Goal: Task Accomplishment & Management: Manage account settings

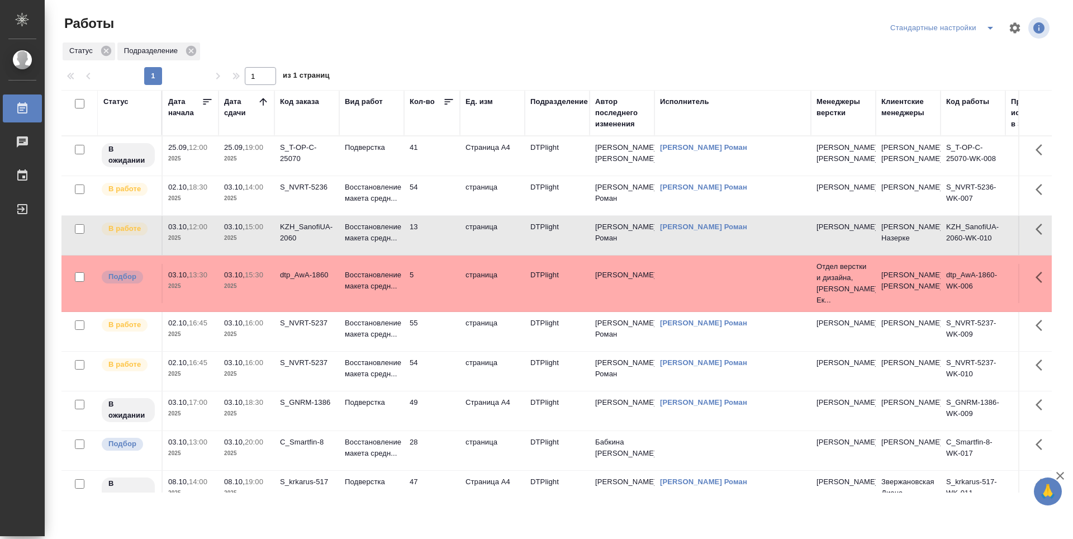
click at [445, 160] on td "41" at bounding box center [432, 155] width 56 height 39
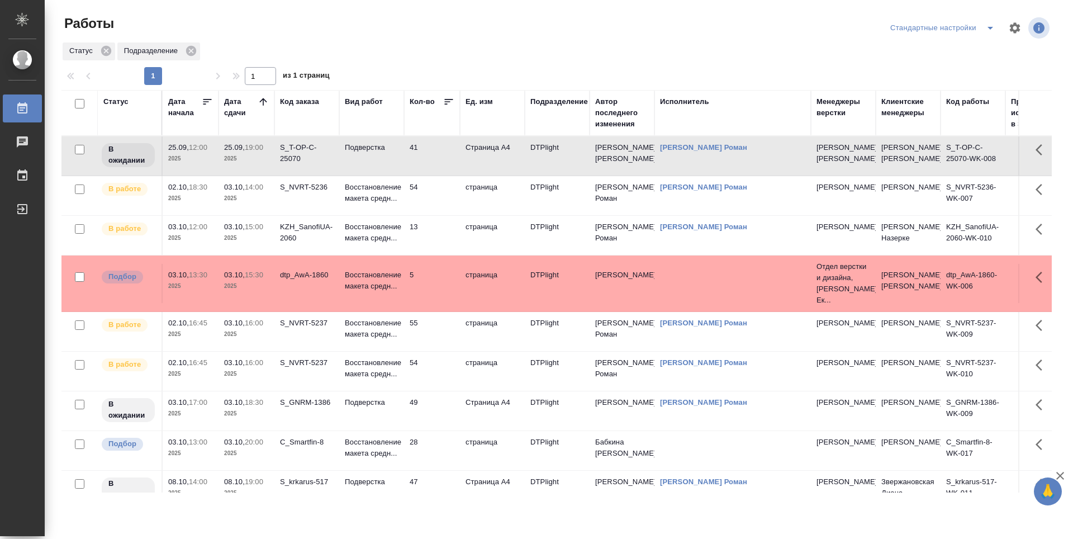
click at [439, 192] on td "54" at bounding box center [432, 195] width 56 height 39
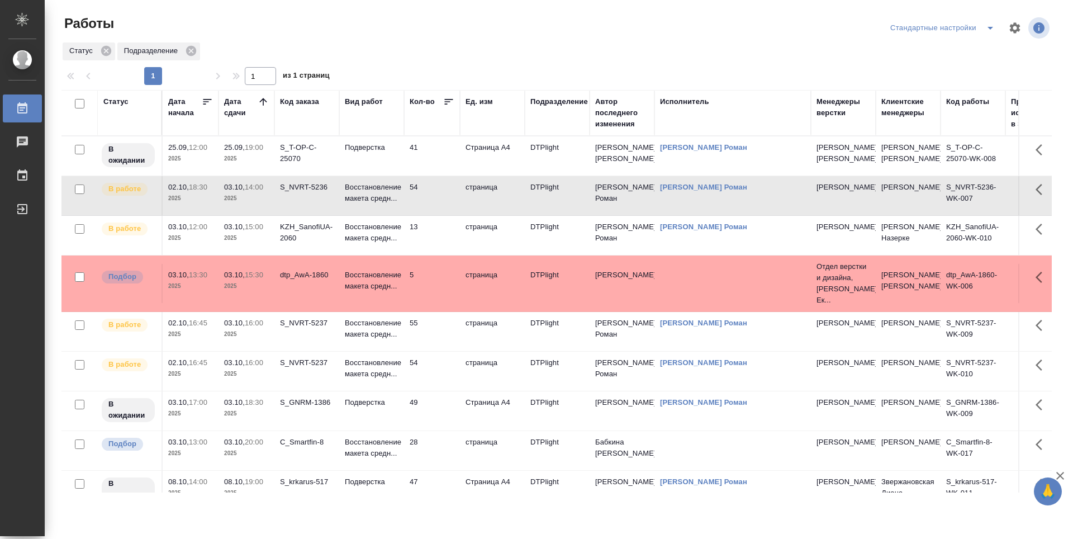
click at [438, 195] on td "54" at bounding box center [432, 195] width 56 height 39
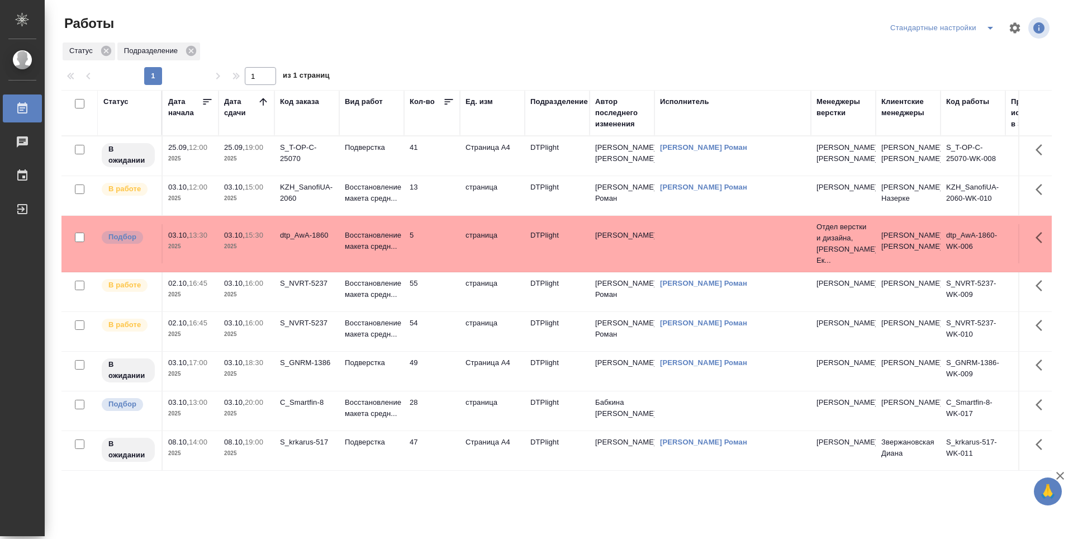
click at [431, 443] on td "47" at bounding box center [432, 450] width 56 height 39
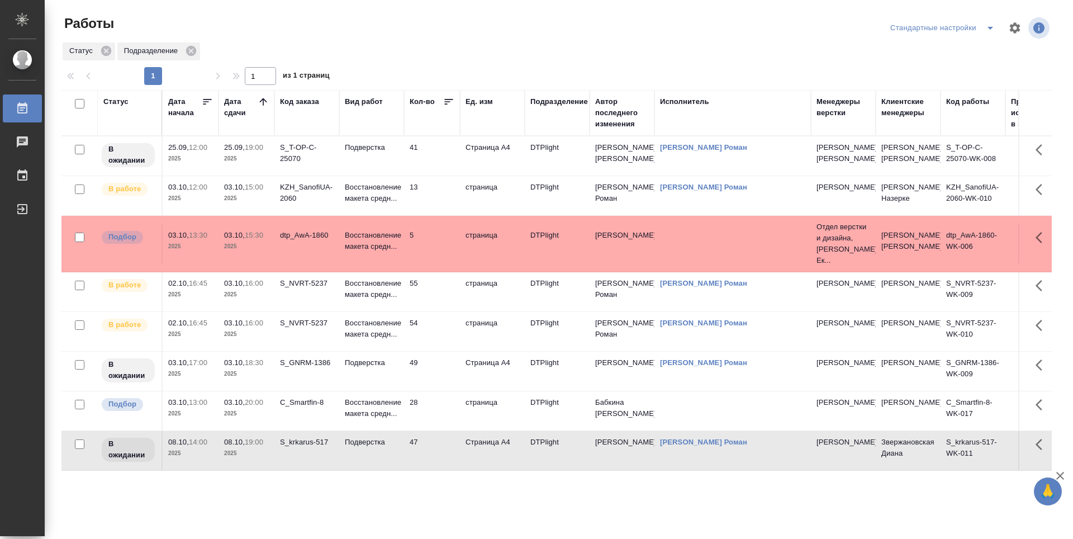
click at [444, 407] on td "28" at bounding box center [432, 410] width 56 height 39
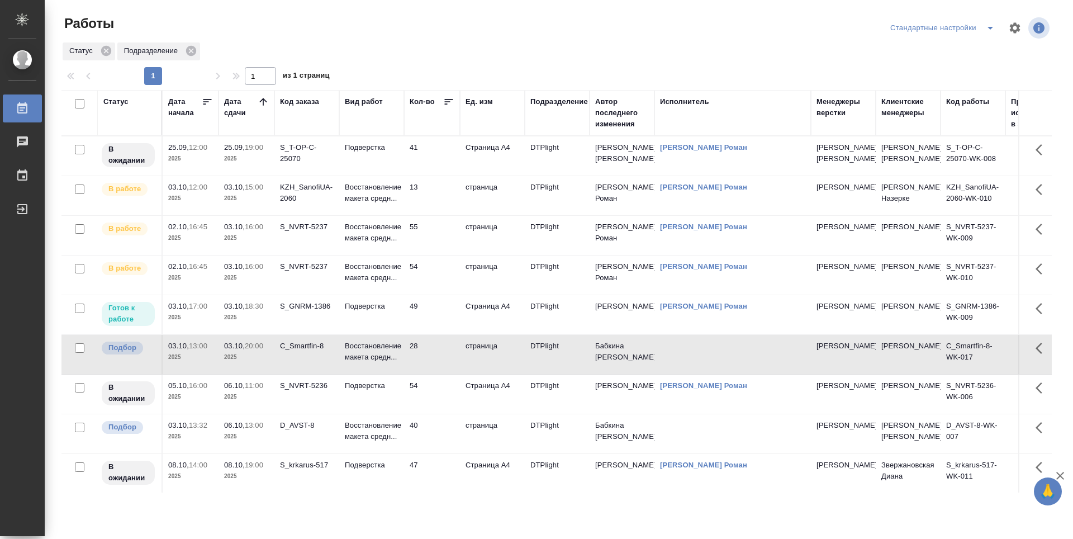
click at [448, 312] on td "49" at bounding box center [432, 314] width 56 height 39
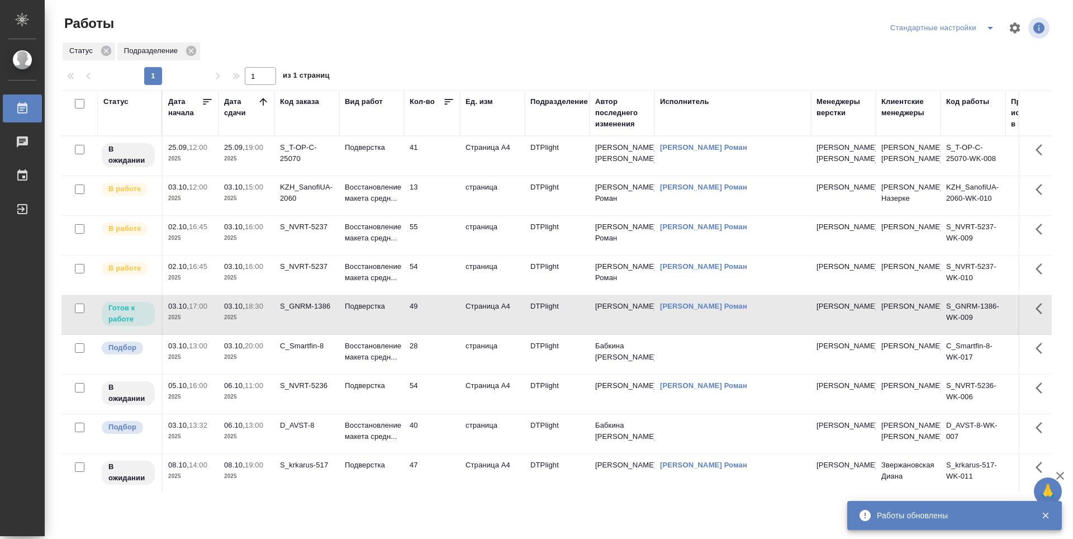
click at [439, 196] on td "13" at bounding box center [432, 195] width 56 height 39
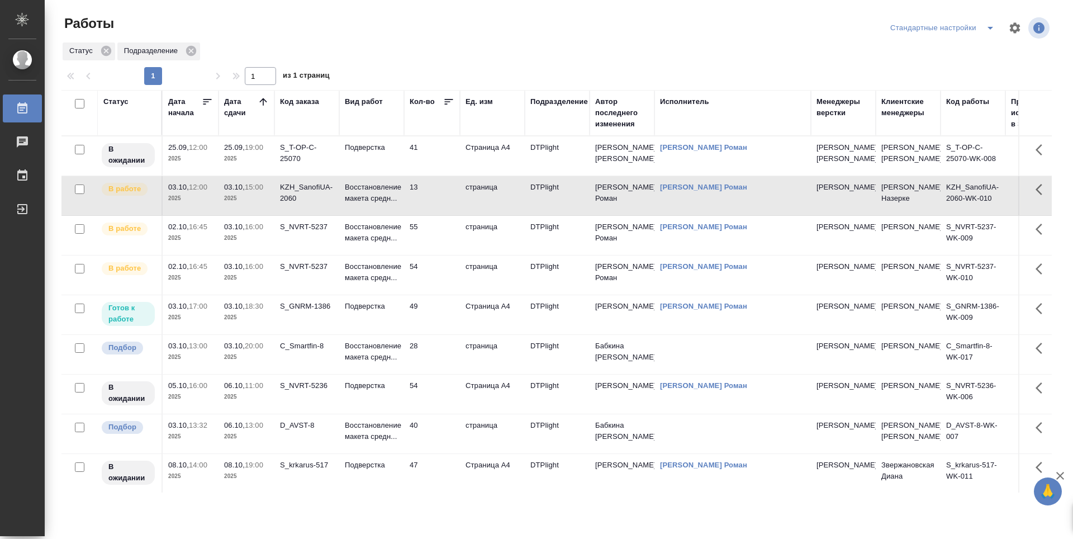
click at [439, 196] on td "13" at bounding box center [432, 195] width 56 height 39
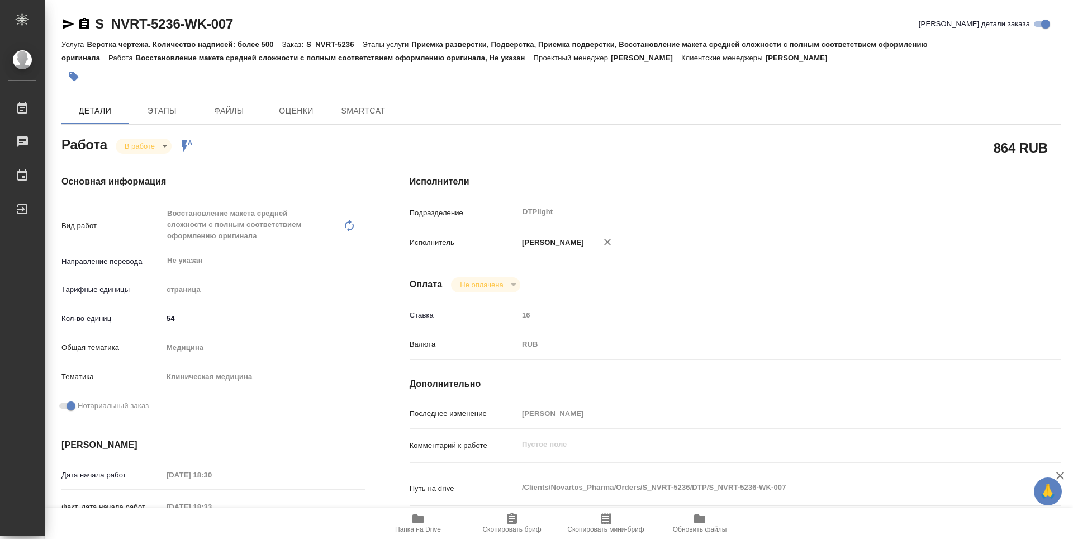
type textarea "x"
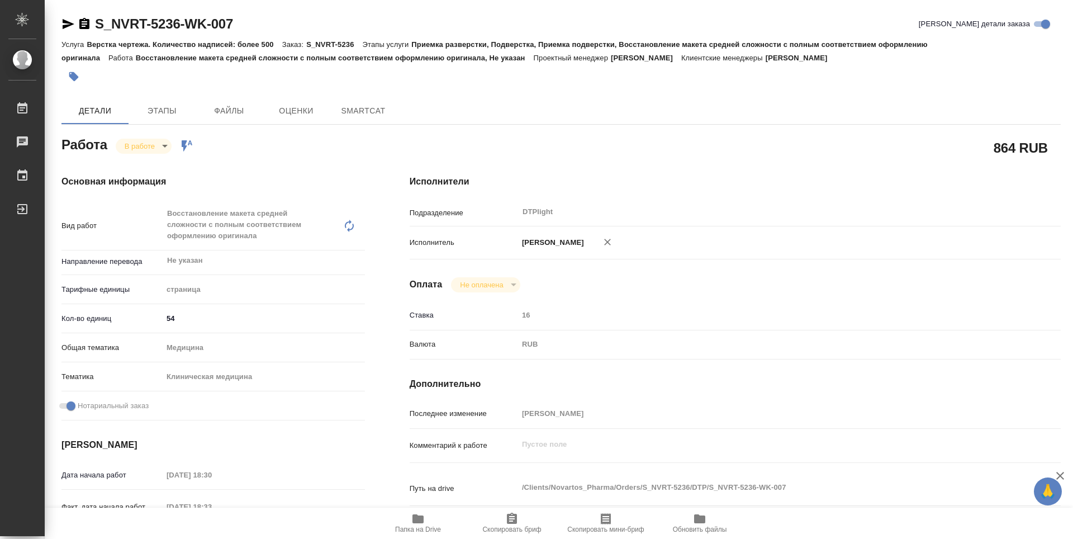
type textarea "x"
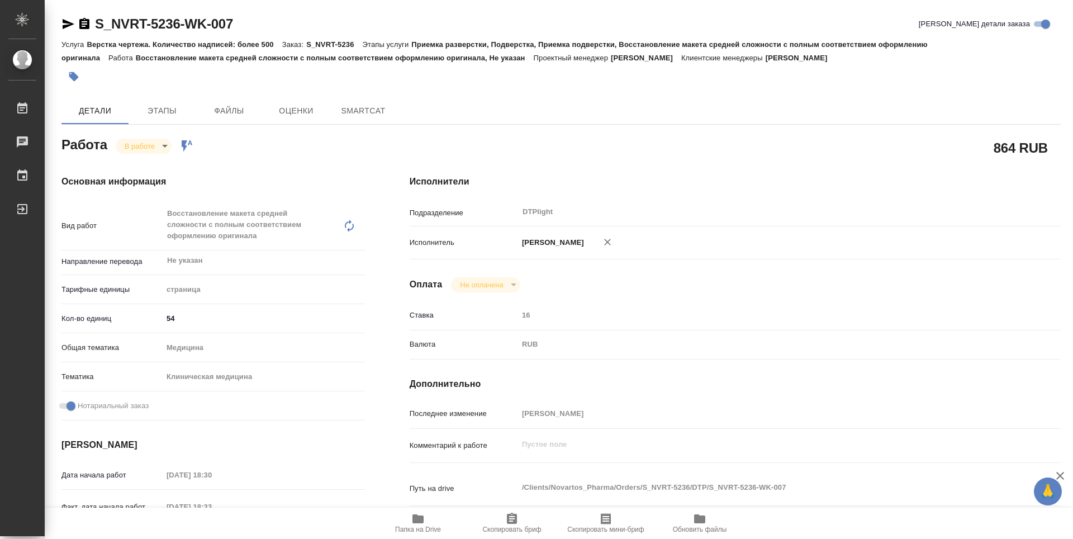
type textarea "x"
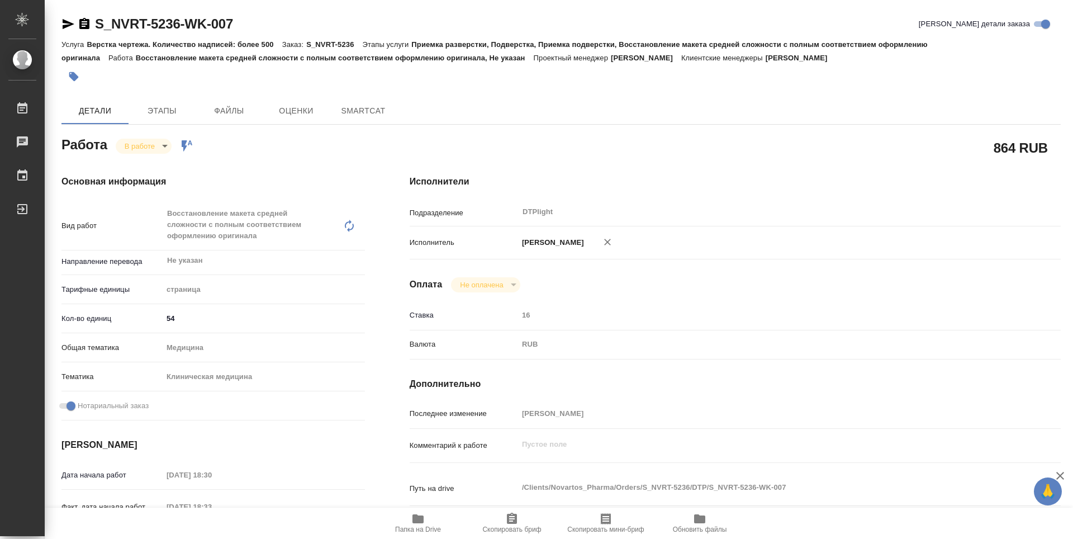
type textarea "x"
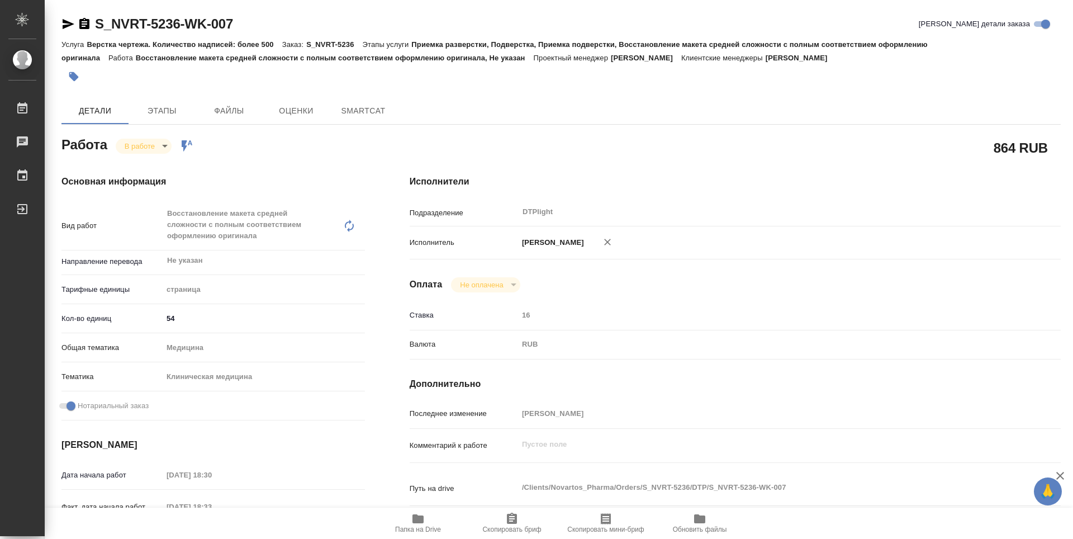
type textarea "x"
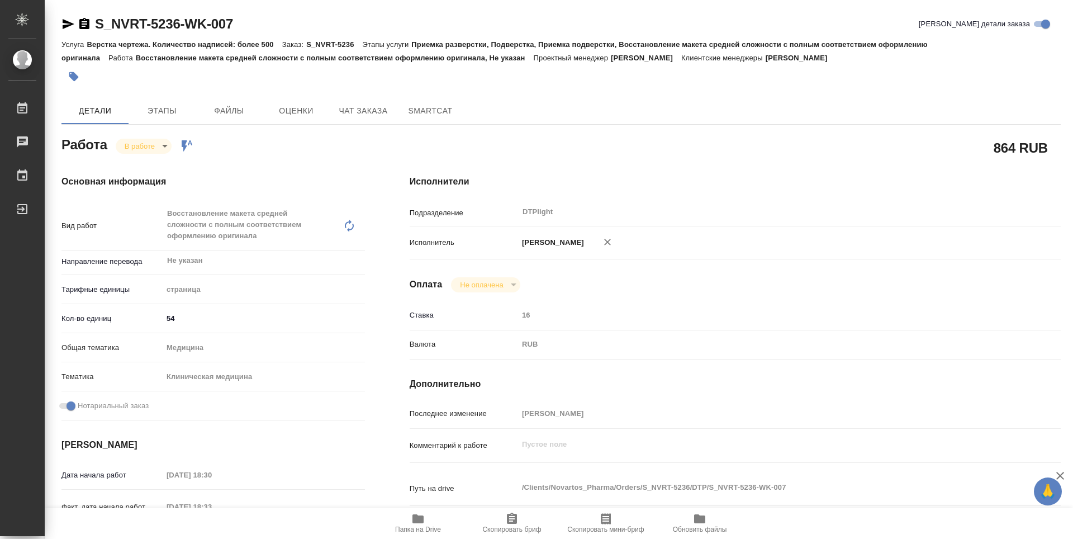
type textarea "x"
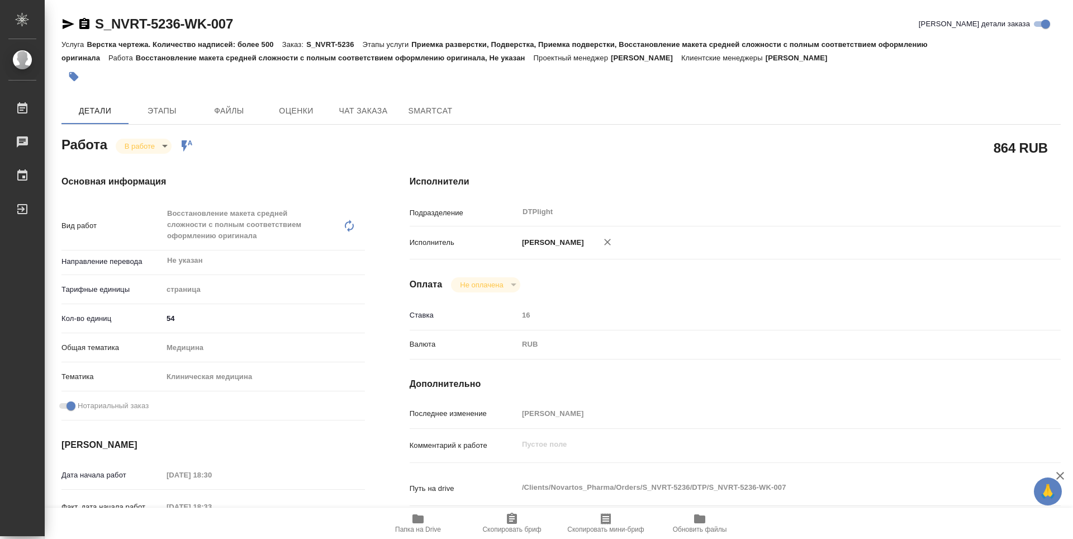
type textarea "x"
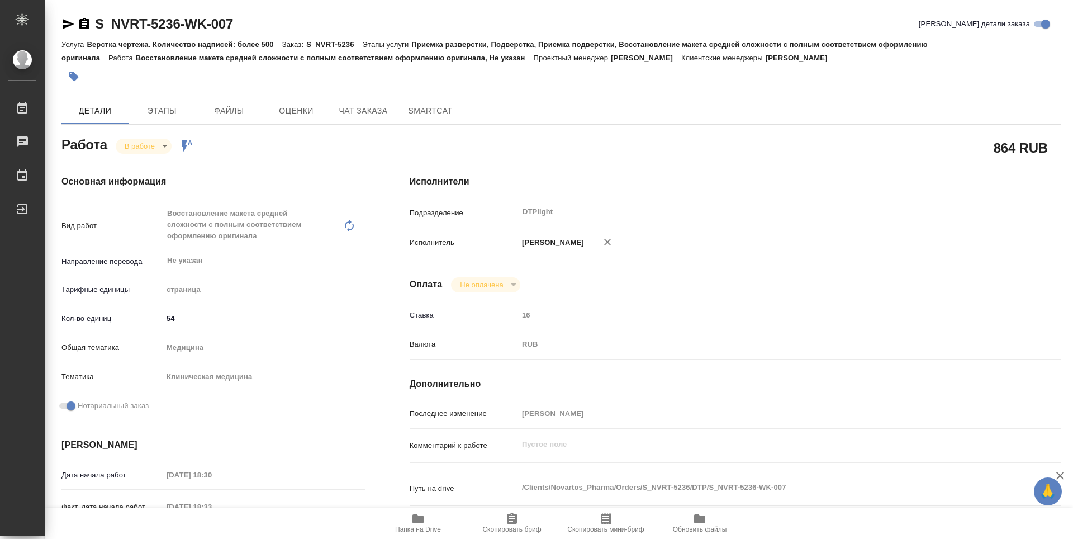
click at [419, 529] on span "Папка на Drive" at bounding box center [418, 530] width 46 height 8
click at [160, 151] on body "🙏 .cls-1 fill:#fff; AWATERA Guselnikov Roman Работы 0 Чаты График Выйти S_NVRT-…" at bounding box center [536, 269] width 1073 height 539
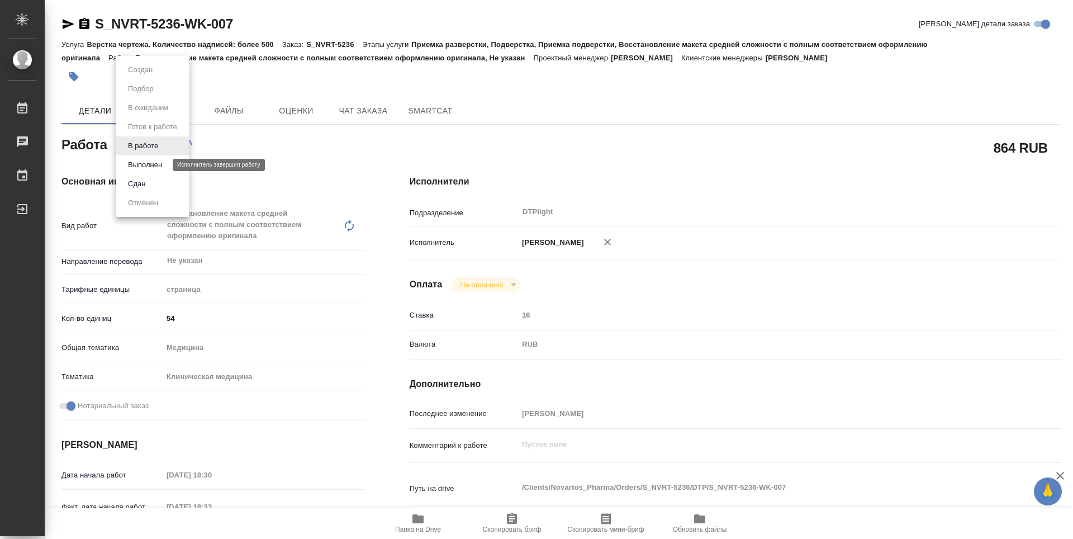
click at [158, 169] on button "Выполнен" at bounding box center [145, 165] width 41 height 12
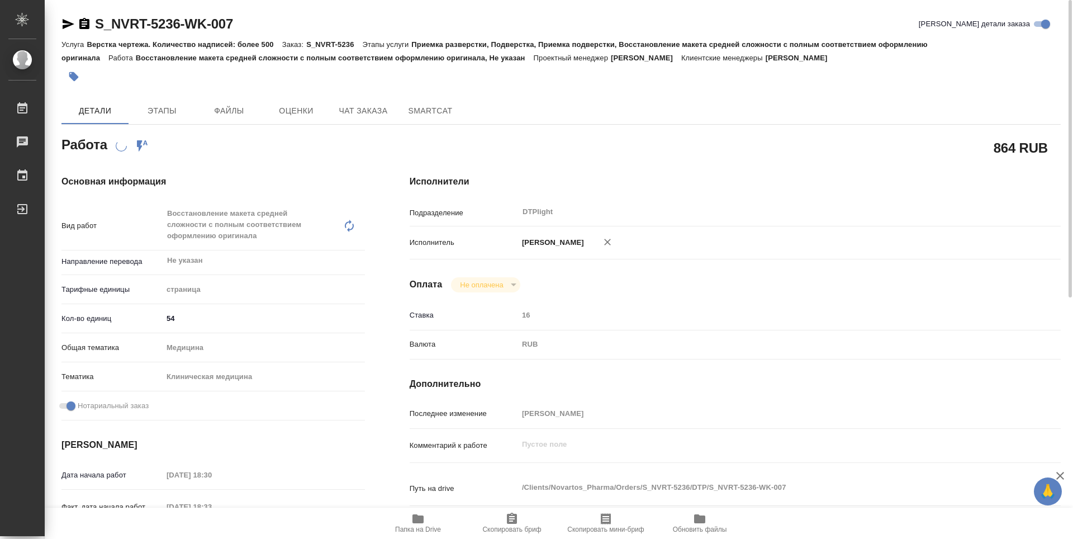
click at [86, 23] on icon "button" at bounding box center [84, 23] width 10 height 11
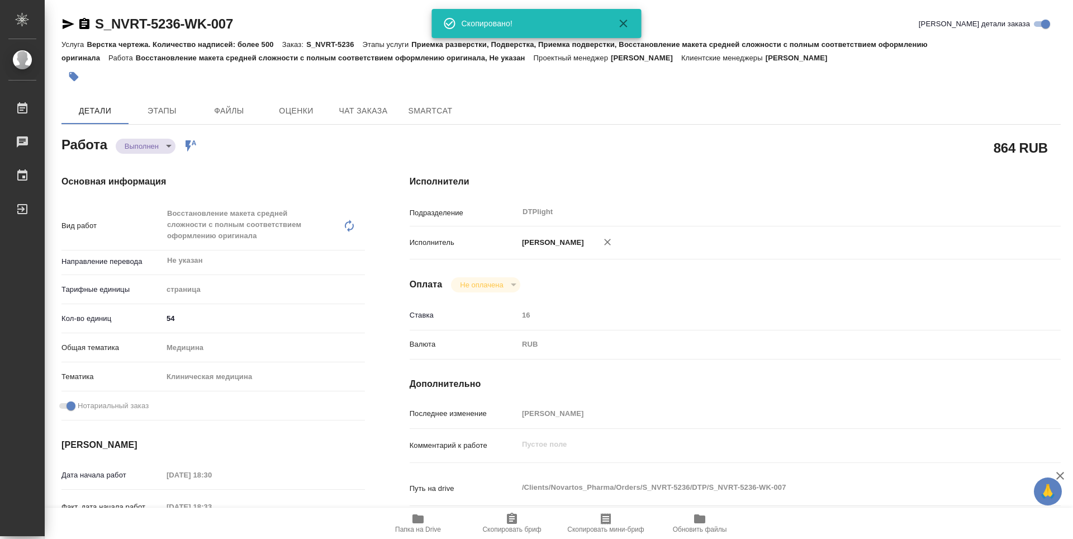
type textarea "x"
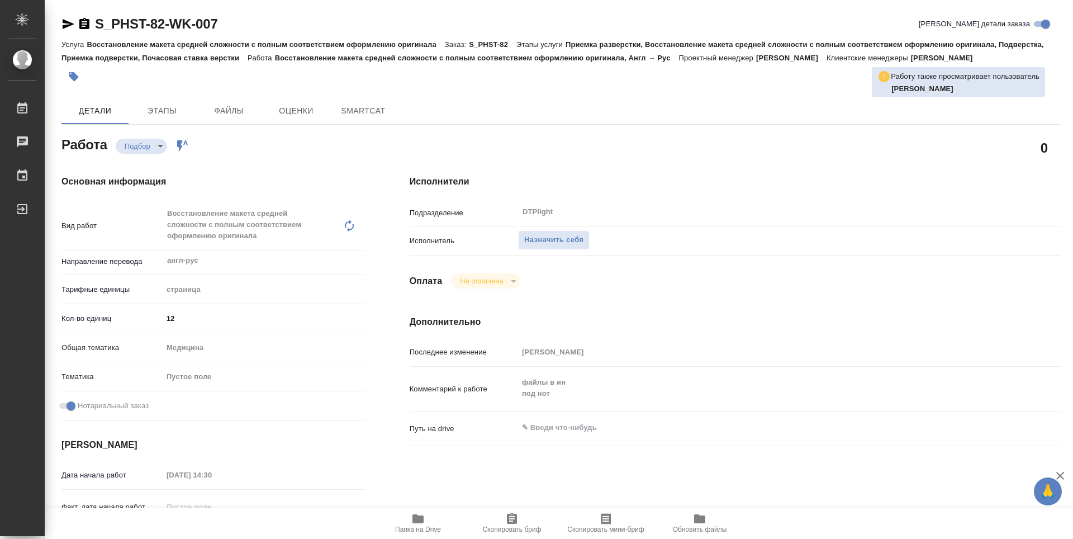
type textarea "x"
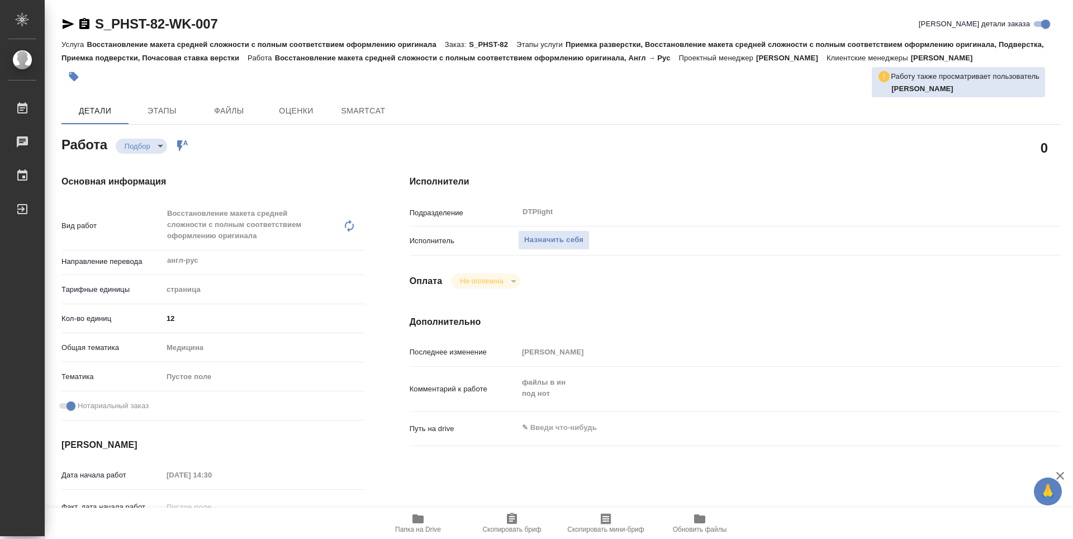
type textarea "x"
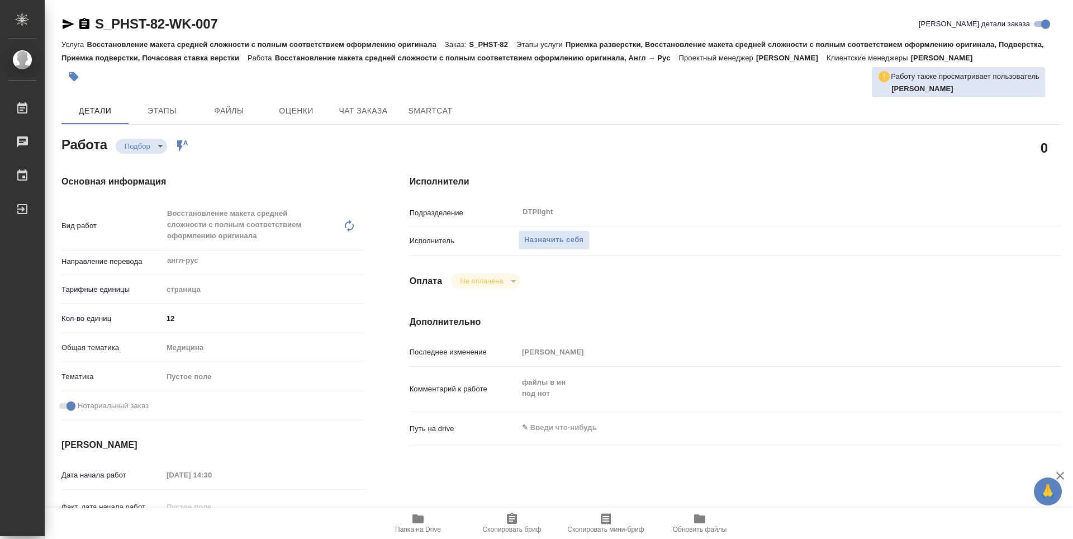
click at [424, 518] on icon "button" at bounding box center [418, 518] width 11 height 9
type textarea "x"
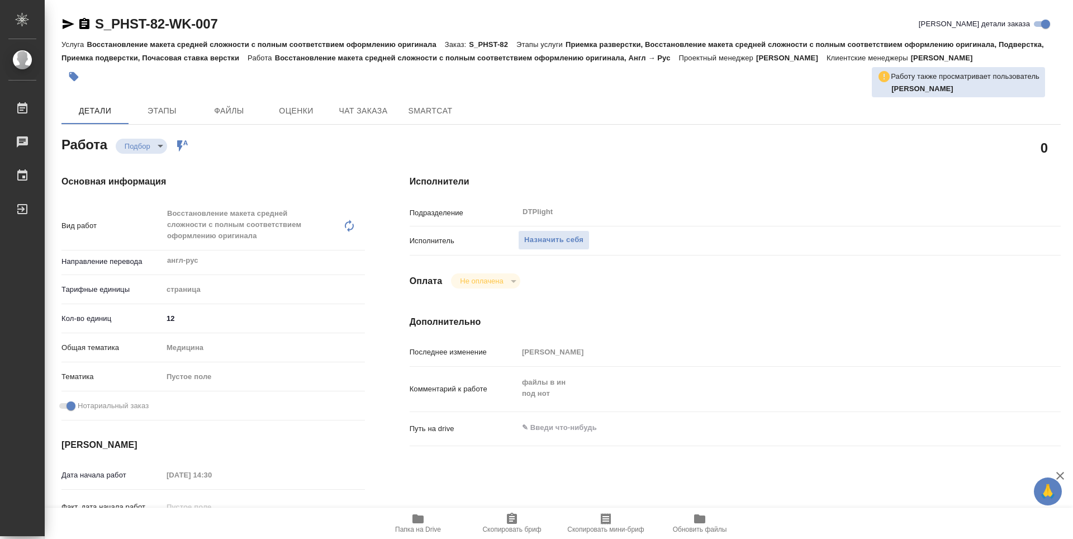
type textarea "x"
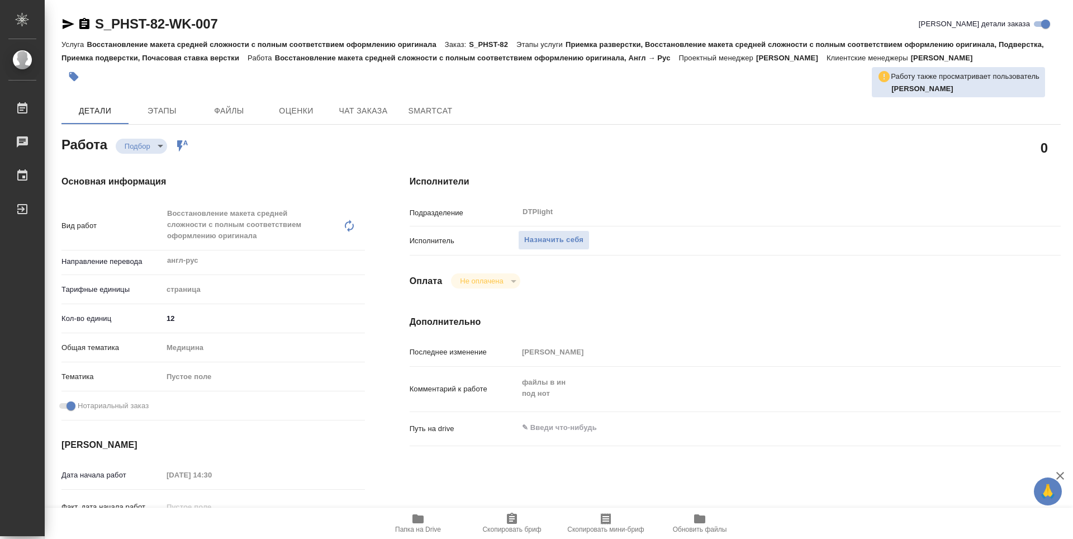
type textarea "x"
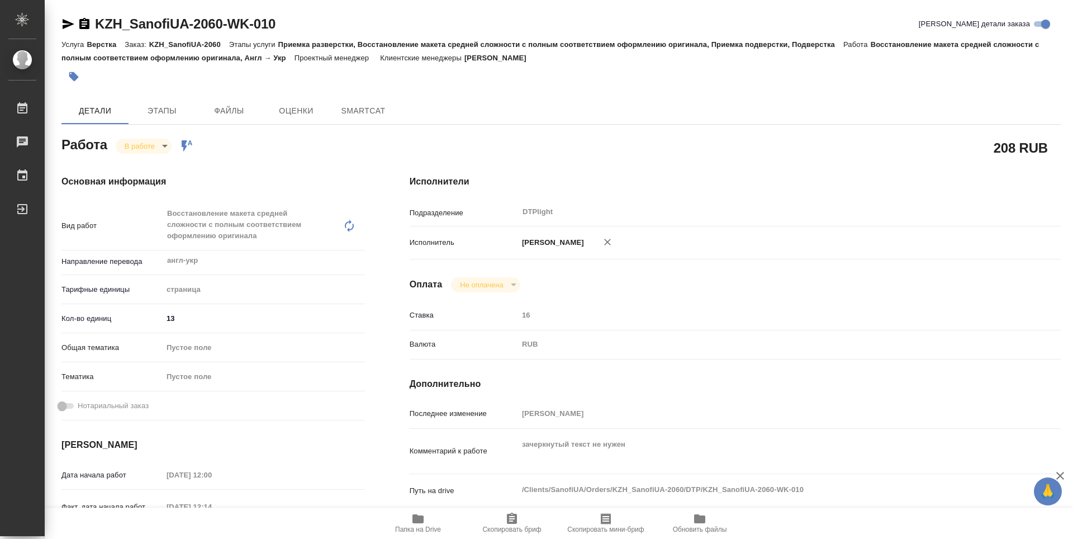
type textarea "x"
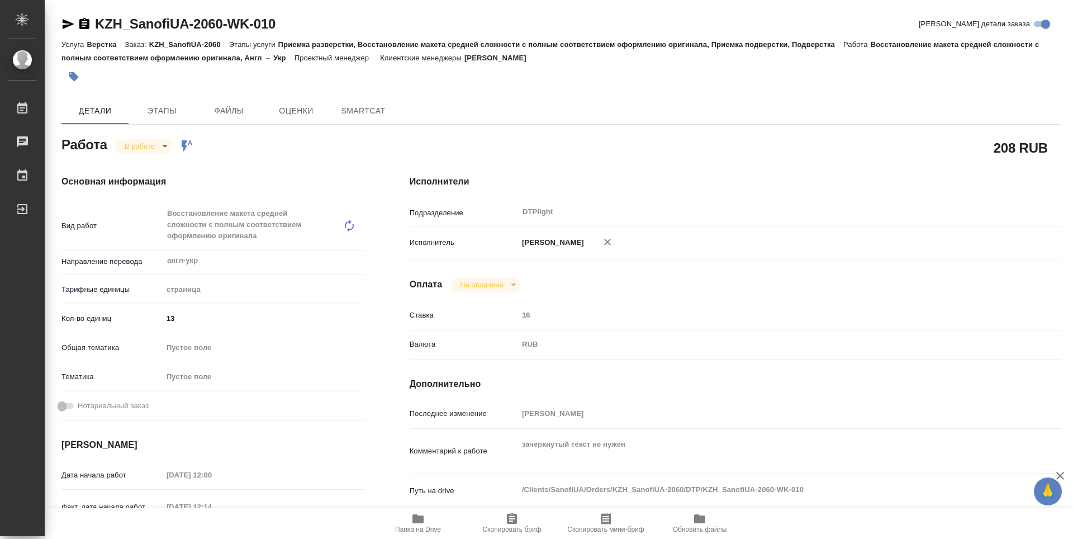
type textarea "x"
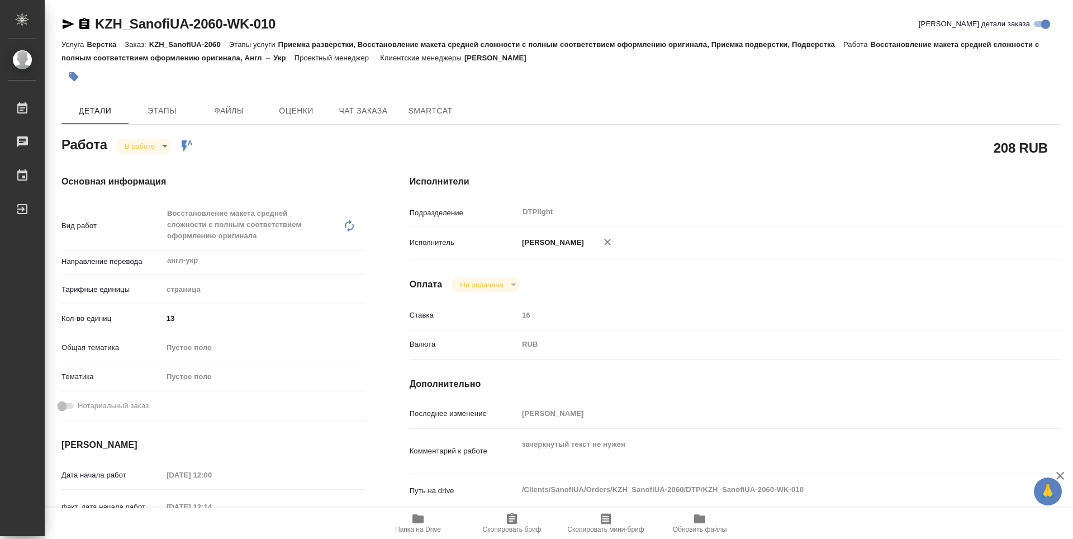
click at [430, 526] on span "Папка на Drive" at bounding box center [418, 530] width 46 height 8
type textarea "x"
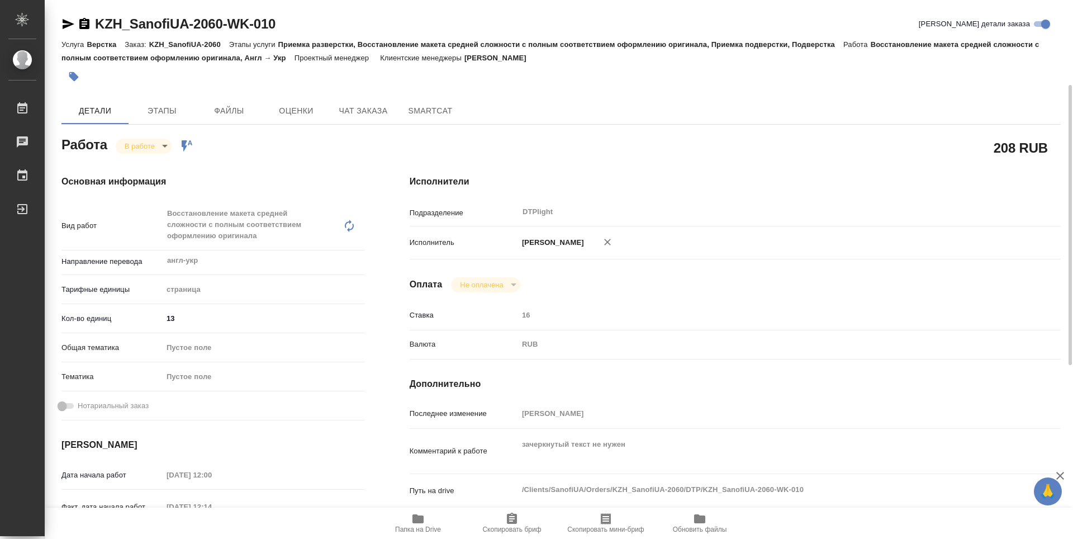
type textarea "x"
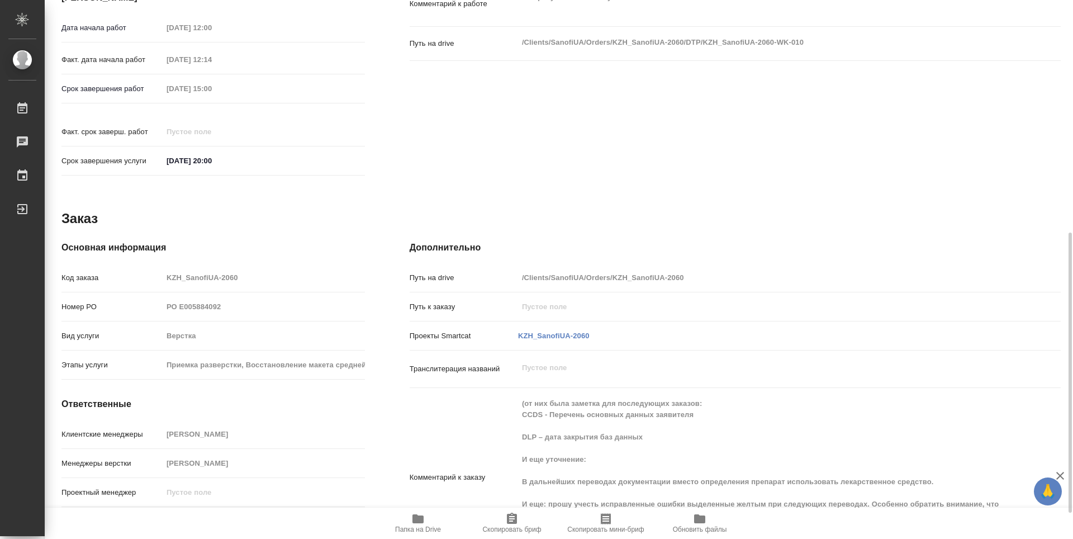
type textarea "x"
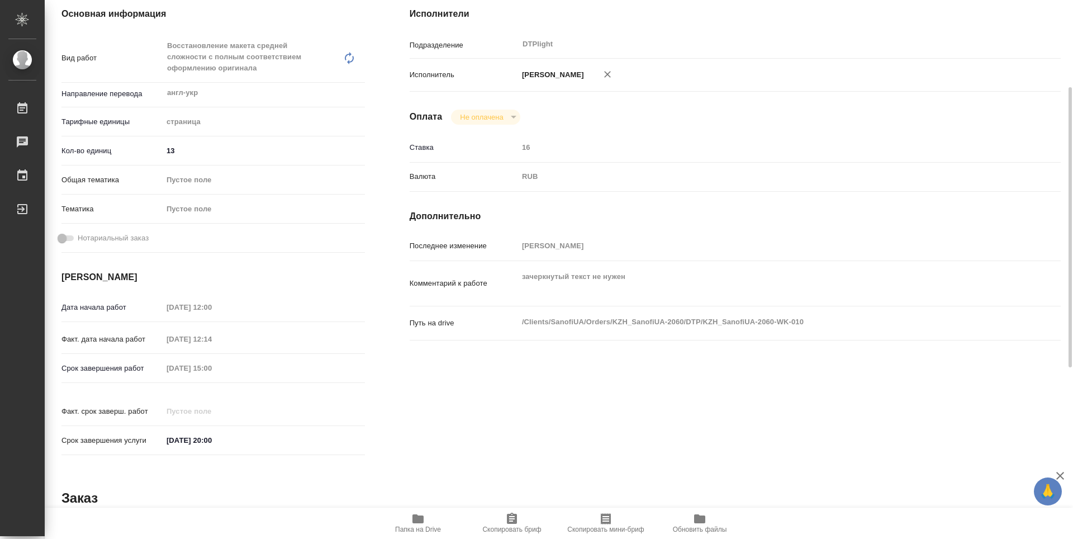
scroll to position [0, 0]
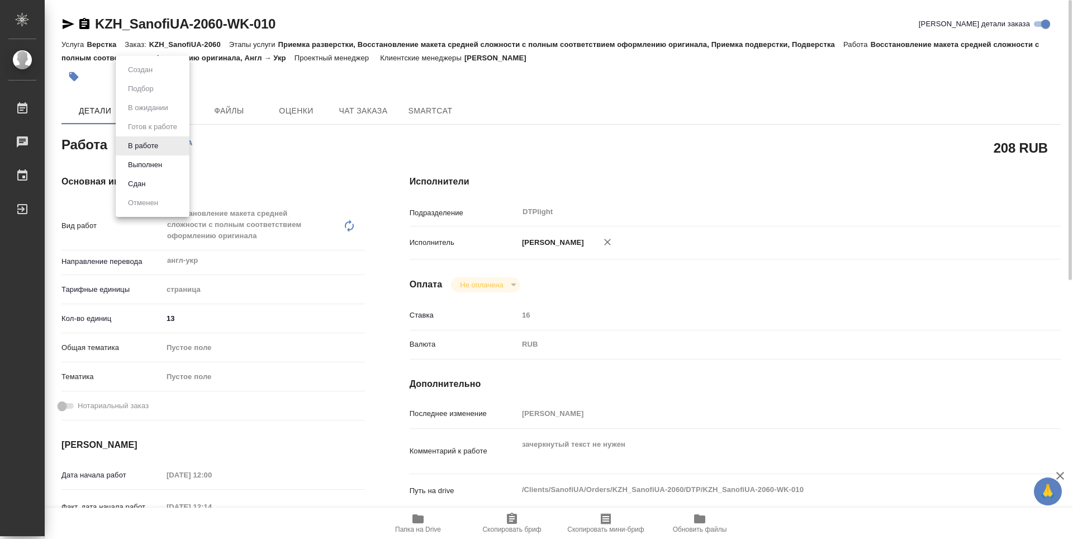
click at [156, 148] on body "🙏 .cls-1 fill:#fff; AWATERA Guselnikov Roman Работы 0 Чаты График Выйти KZH_San…" at bounding box center [536, 269] width 1073 height 539
drag, startPoint x: 150, startPoint y: 160, endPoint x: 155, endPoint y: 163, distance: 6.0
click at [149, 160] on button "Выполнен" at bounding box center [145, 165] width 41 height 12
type textarea "x"
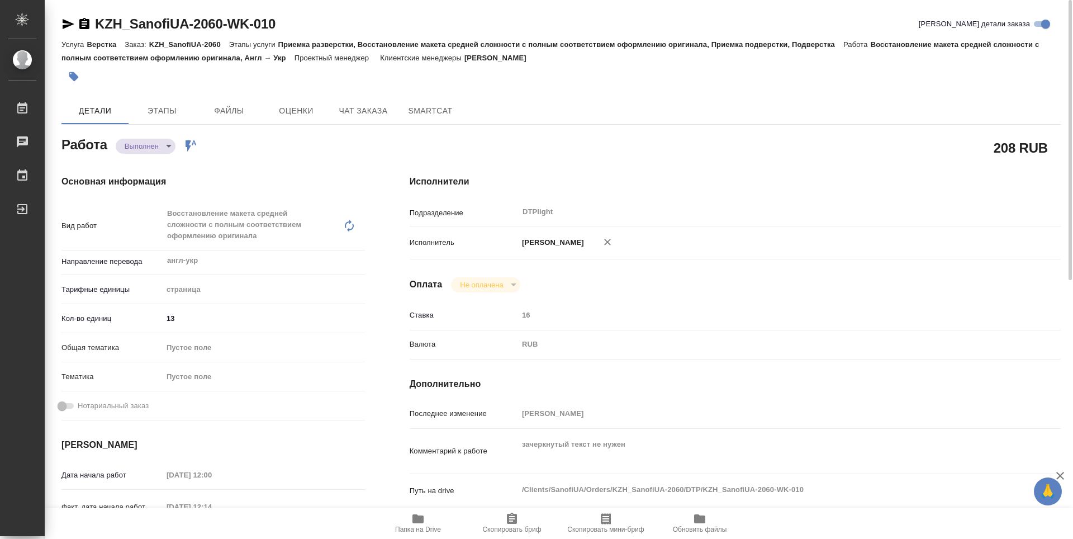
type textarea "x"
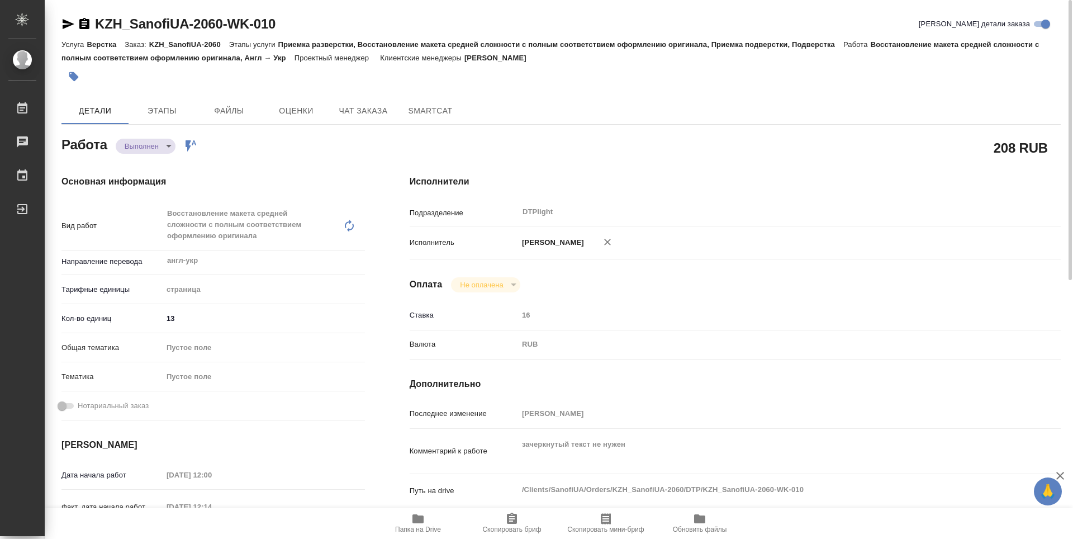
type textarea "x"
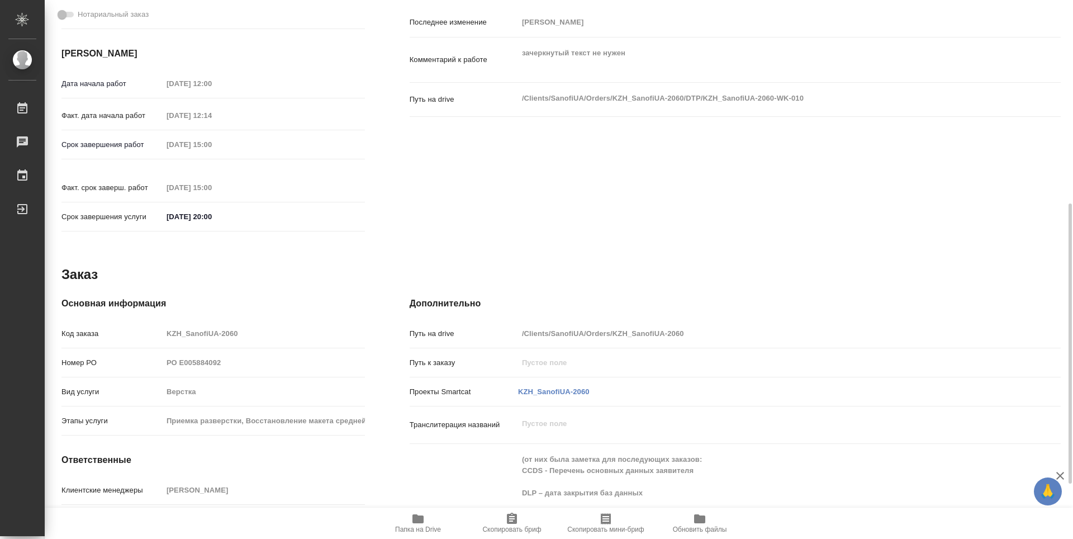
type textarea "x"
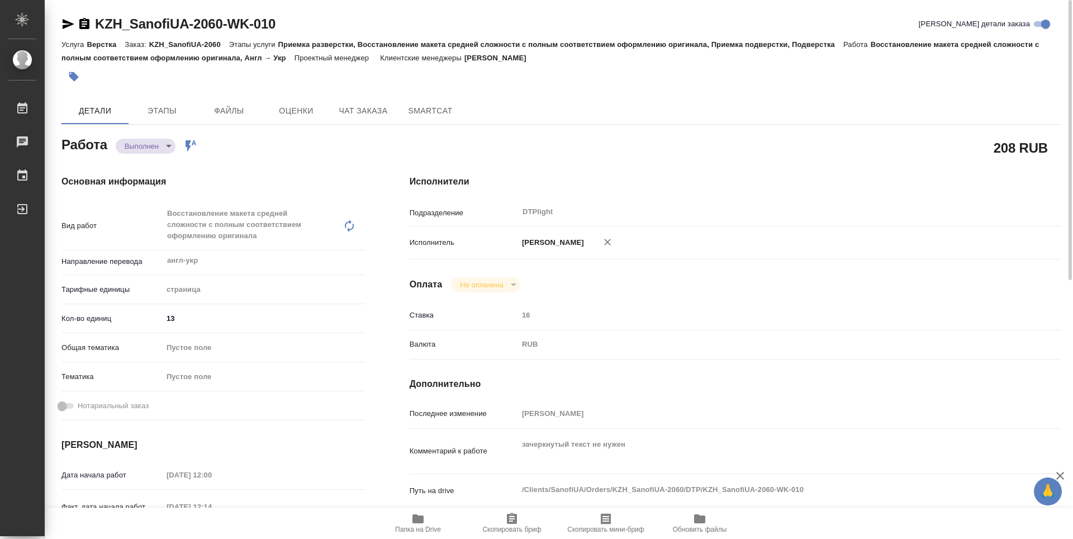
click at [84, 25] on icon "button" at bounding box center [84, 23] width 10 height 11
